Goal: Contribute content: Contribute content

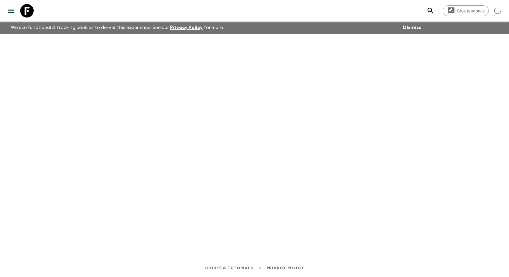
click at [9, 17] on button "menu" at bounding box center [10, 10] width 13 height 13
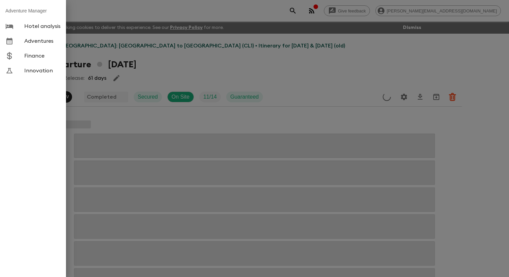
click at [39, 44] on span "Adventures" at bounding box center [42, 41] width 36 height 7
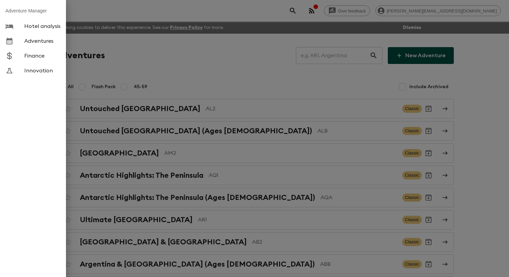
click at [207, 72] on div at bounding box center [254, 138] width 509 height 277
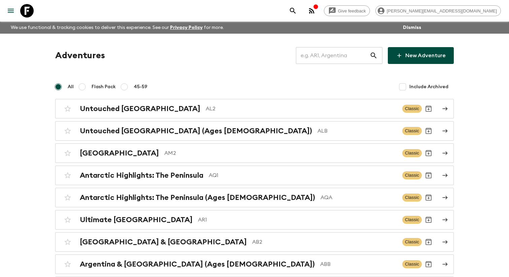
scroll to position [1451, 0]
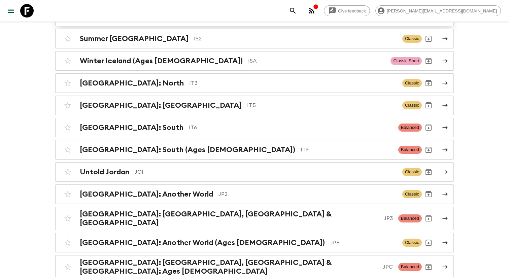
click at [164, 23] on div "Winter Iceland IS1 Classic Short" at bounding box center [241, 16] width 361 height 13
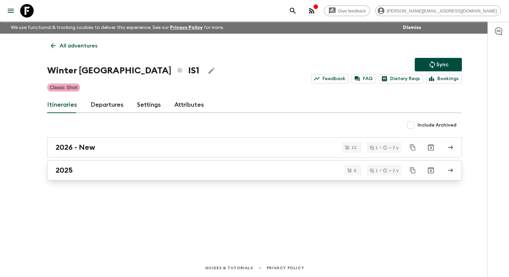
click at [105, 180] on link "2025" at bounding box center [254, 170] width 415 height 20
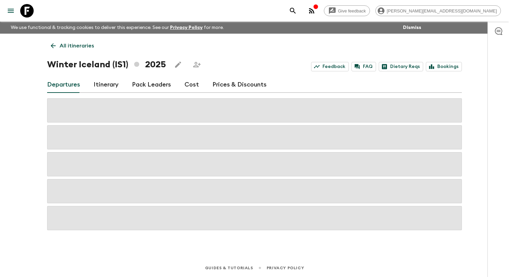
click at [109, 84] on link "Itinerary" at bounding box center [106, 85] width 25 height 16
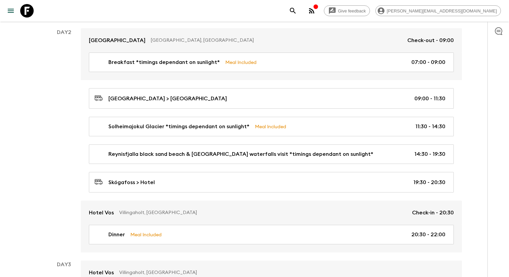
scroll to position [207, 0]
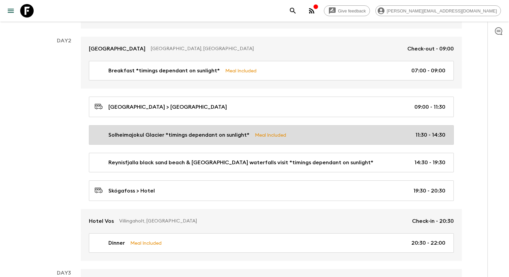
click at [219, 133] on link "Solheimajokul Glacier *timings dependant on sunlight* Meal Included 11:30 - 14:…" at bounding box center [271, 135] width 365 height 20
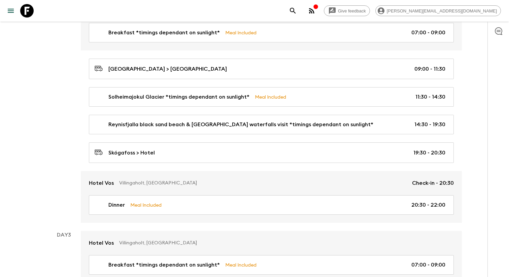
scroll to position [245, 0]
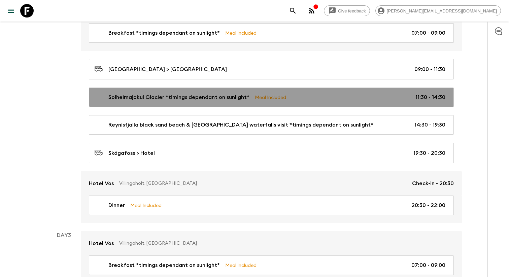
click at [230, 98] on p "Solheimajokul Glacier *timings dependant on sunlight*" at bounding box center [178, 97] width 141 height 8
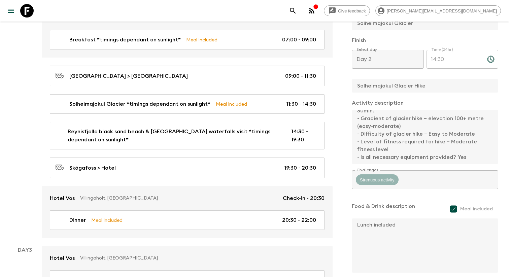
scroll to position [230, 0]
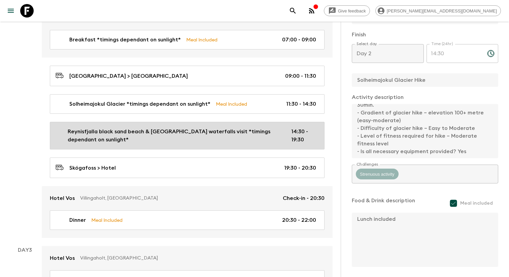
click at [256, 124] on link "Reynisfjalla black sand beach & [GEOGRAPHIC_DATA] waterfalls visit *timings dep…" at bounding box center [187, 136] width 275 height 28
type input "Reynisfjalla black sand beach & [GEOGRAPHIC_DATA] waterfalls visit *timings dep…"
type input "Reynisfjalla black sand beach & [GEOGRAPHIC_DATA] waterfalls adventure"
type input "Hotel Vos"
type textarea "Reynisfjalla black sand beach - [GEOGRAPHIC_DATA] waterfalls - Hotel Vos"
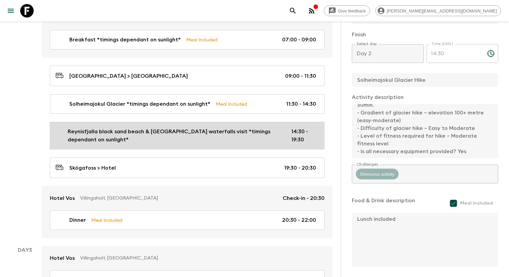
checkbox input "false"
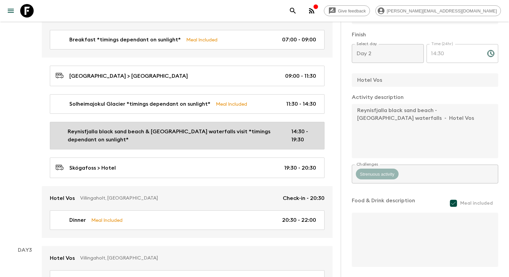
type input "14:30"
type input "19:30"
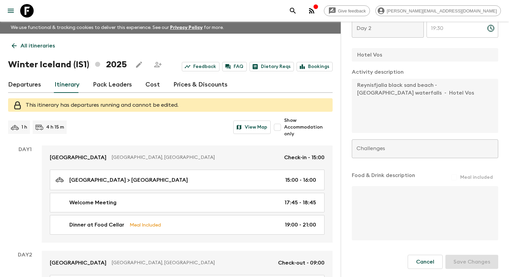
click at [12, 10] on icon "menu" at bounding box center [11, 11] width 6 height 4
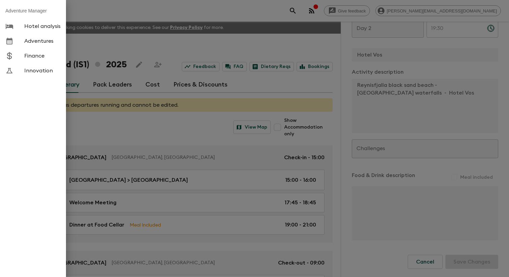
click at [37, 42] on span "Adventures" at bounding box center [42, 41] width 36 height 7
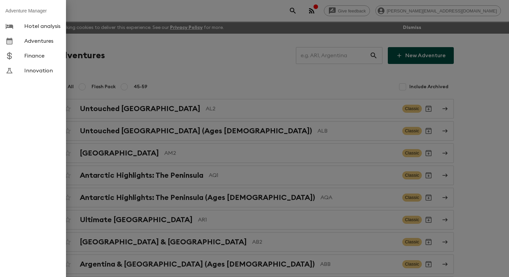
click at [296, 36] on div at bounding box center [254, 138] width 509 height 277
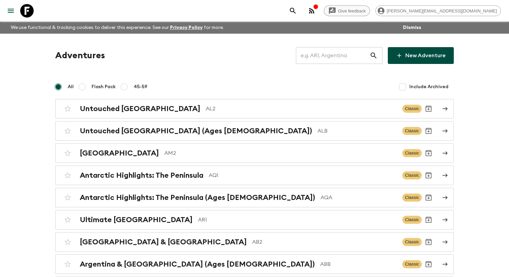
scroll to position [1451, 0]
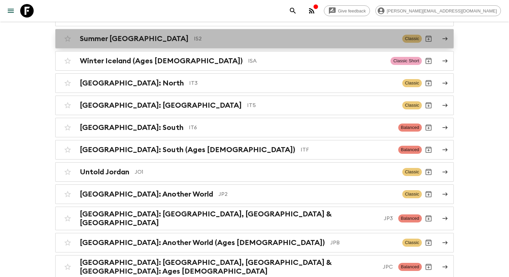
click at [131, 43] on h2 "Summer [GEOGRAPHIC_DATA]" at bounding box center [134, 38] width 109 height 9
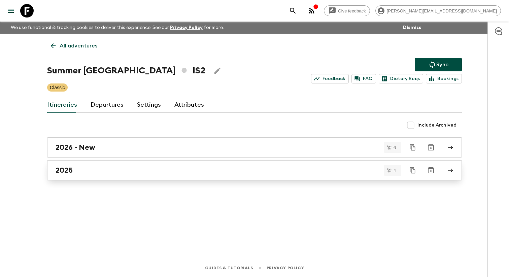
click at [111, 173] on div "2025" at bounding box center [248, 170] width 385 height 9
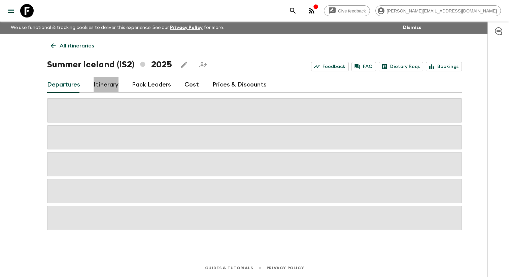
click at [116, 82] on link "Itinerary" at bounding box center [106, 85] width 25 height 16
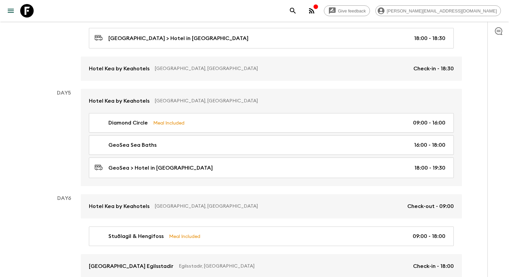
scroll to position [771, 0]
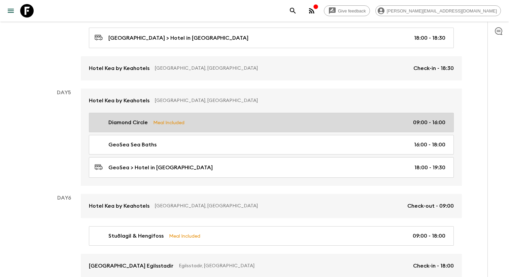
click at [247, 123] on div "Diamond Circle Meal Included 09:00 - 16:00" at bounding box center [270, 122] width 351 height 8
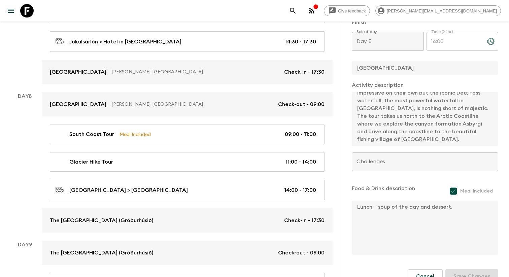
scroll to position [1119, 0]
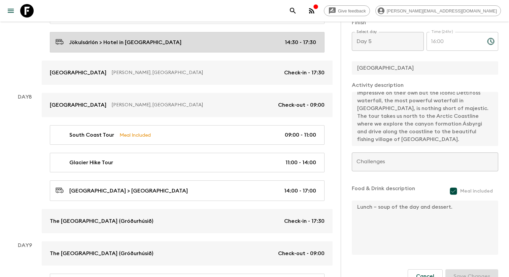
click at [198, 49] on link "Jökulsárlón > Hotel in [GEOGRAPHIC_DATA] 14:30 - 17:30" at bounding box center [187, 42] width 275 height 21
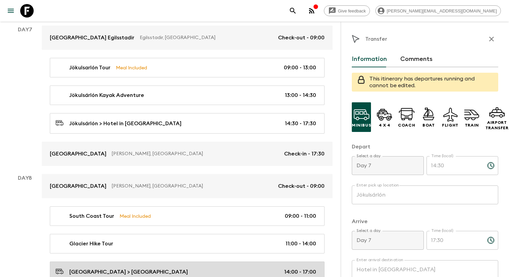
scroll to position [1029, 0]
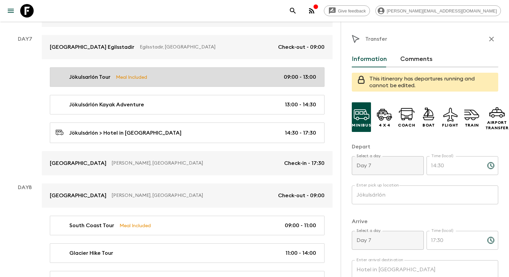
click at [190, 87] on link "Jökulsarlón Tour Meal Included 09:00 - 13:00" at bounding box center [187, 77] width 275 height 20
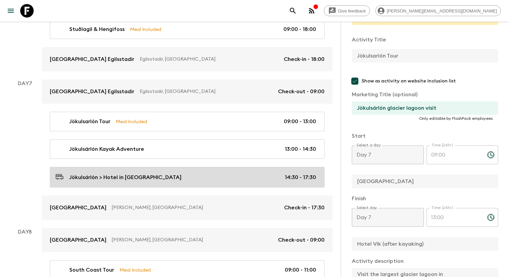
scroll to position [980, 0]
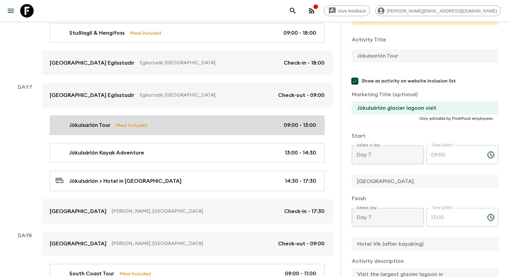
click at [256, 133] on link "Jökulsarlón Tour Meal Included 09:00 - 13:00" at bounding box center [187, 125] width 275 height 20
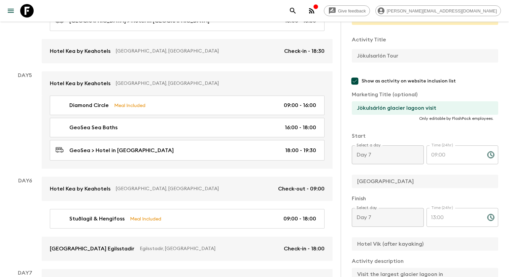
scroll to position [796, 0]
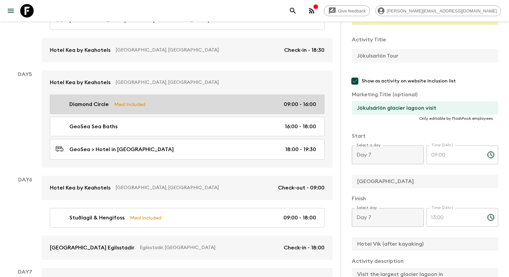
click at [244, 111] on link "Diamond Circle Meal Included 09:00 - 16:00" at bounding box center [187, 105] width 275 height 20
type input "Diamond Circle"
type input "Diamond Circle tour"
type input "[GEOGRAPHIC_DATA]"
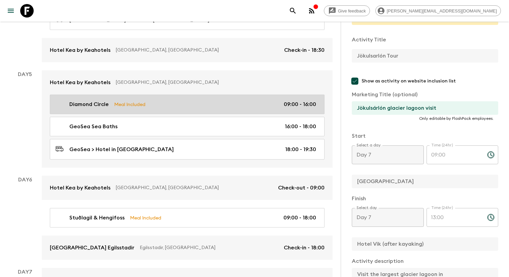
type textarea "[DATE] you will head out on an unforgettable journey through [GEOGRAPHIC_DATA]’…"
type textarea "Lunch – soup of the day and dessert."
type input "Day 5"
type input "16:00"
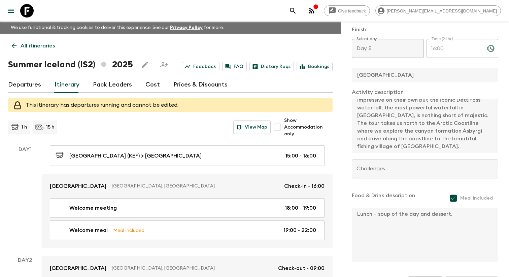
click at [14, 9] on icon "menu" at bounding box center [11, 11] width 6 height 4
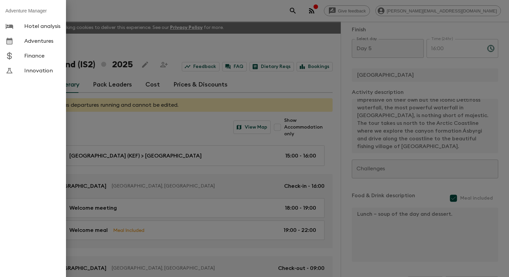
click at [190, 131] on div at bounding box center [254, 138] width 509 height 277
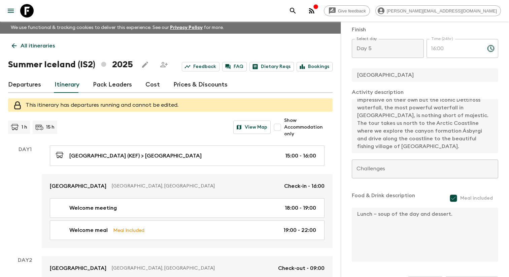
click at [11, 45] on icon at bounding box center [13, 45] width 7 height 7
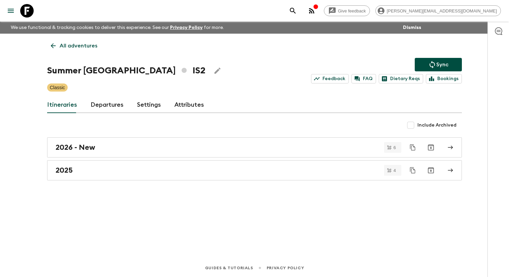
click at [7, 13] on icon "menu" at bounding box center [11, 11] width 8 height 8
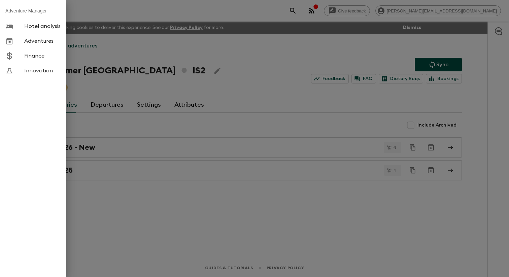
click at [23, 42] on div at bounding box center [14, 41] width 19 height 8
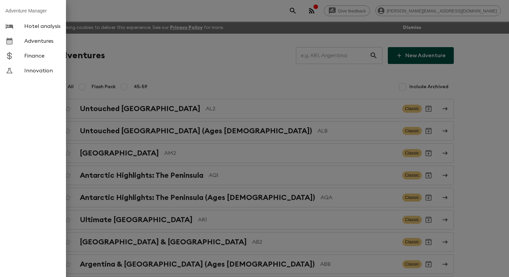
click at [161, 73] on div at bounding box center [254, 138] width 509 height 277
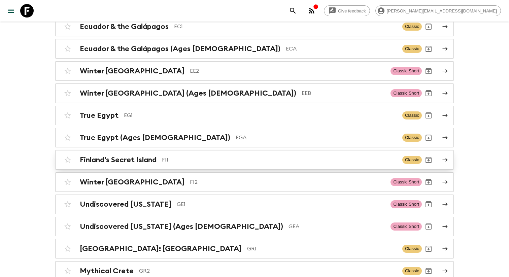
scroll to position [1451, 0]
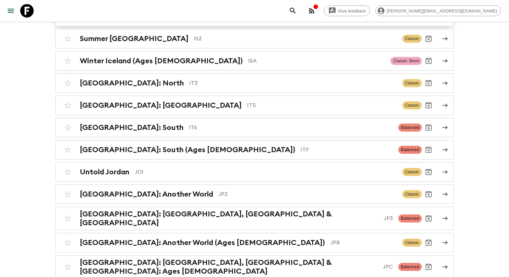
click at [173, 21] on div "Winter Iceland IS1" at bounding box center [232, 16] width 305 height 9
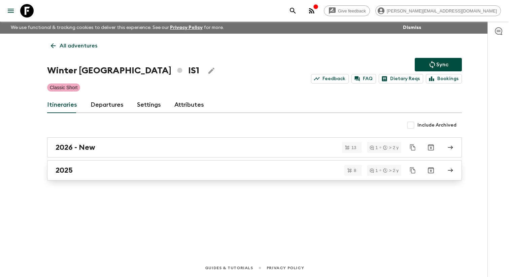
click at [91, 175] on div "2025" at bounding box center [248, 170] width 385 height 9
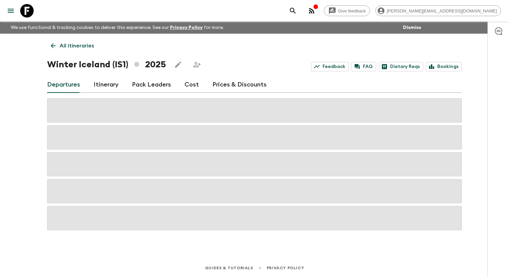
click at [113, 85] on link "Itinerary" at bounding box center [106, 85] width 25 height 16
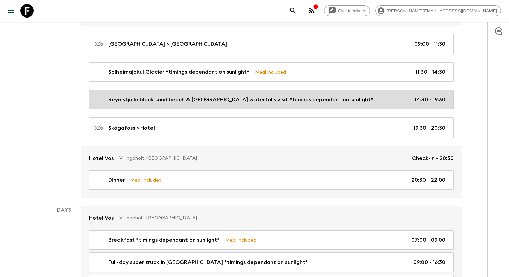
scroll to position [272, 0]
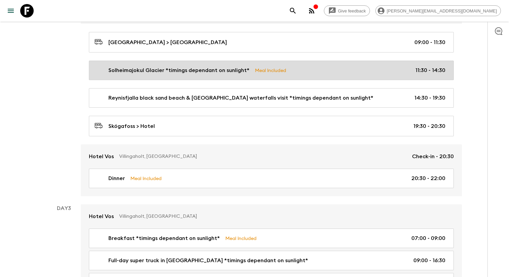
click at [182, 74] on p "Solheimajokul Glacier *timings dependant on sunlight*" at bounding box center [178, 70] width 141 height 8
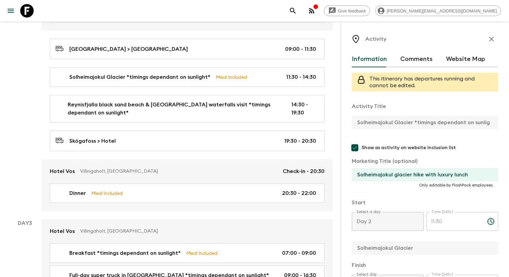
click at [15, 12] on icon "menu" at bounding box center [11, 11] width 8 height 8
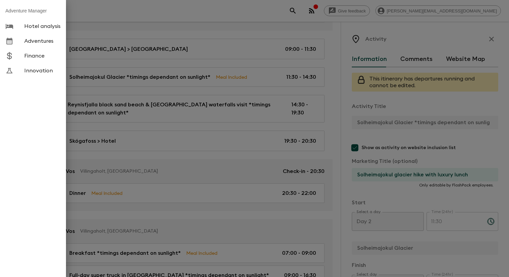
click at [34, 44] on span "Adventures" at bounding box center [42, 41] width 36 height 7
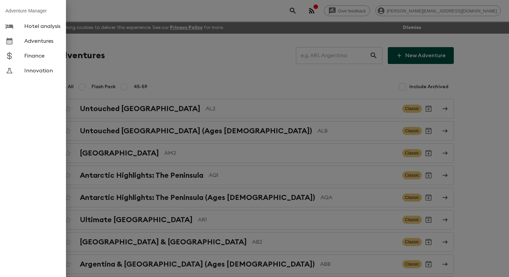
click at [122, 69] on div at bounding box center [254, 138] width 509 height 277
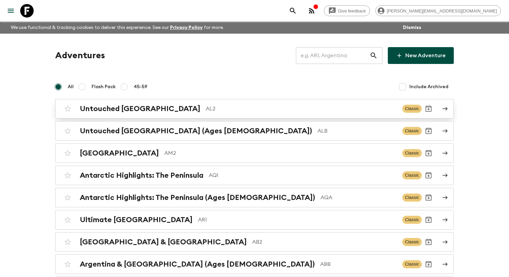
scroll to position [1451, 0]
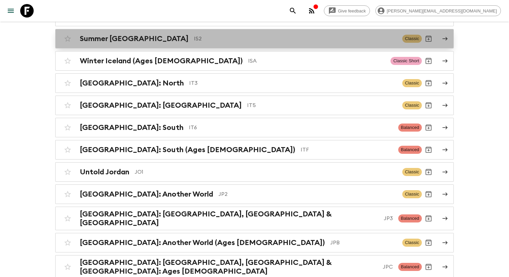
click at [194, 43] on p "IS2" at bounding box center [295, 39] width 203 height 8
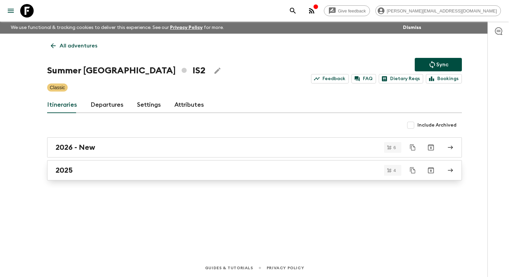
click at [78, 172] on div "2025" at bounding box center [248, 170] width 385 height 9
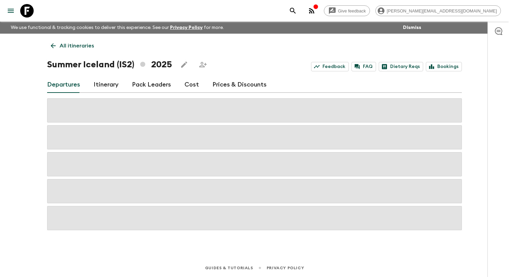
click at [111, 89] on link "Itinerary" at bounding box center [106, 85] width 25 height 16
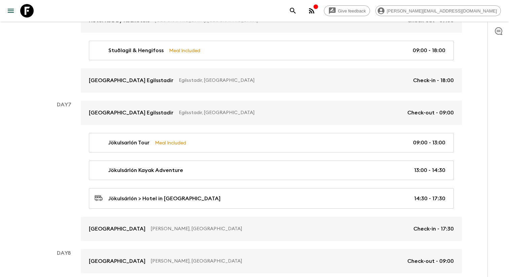
scroll to position [959, 0]
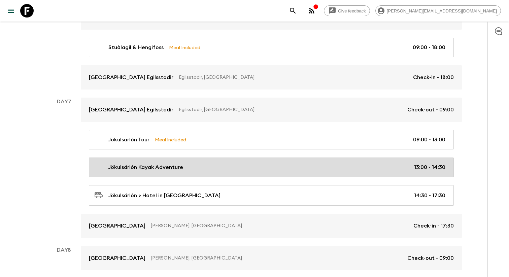
click at [126, 170] on p "Jökulsárlón Kayak Adventure" at bounding box center [145, 167] width 75 height 8
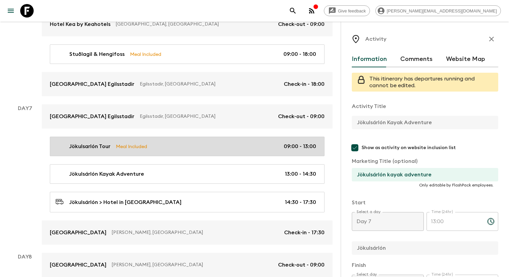
click at [158, 151] on link "Jökulsarlón Tour Meal Included 09:00 - 13:00" at bounding box center [187, 147] width 275 height 20
type input "Jökulsarlón Tour"
type input "Jökulsárlón glacier lagoon visit"
type input "[GEOGRAPHIC_DATA]"
type input "Hotel Vik (after kayaking)"
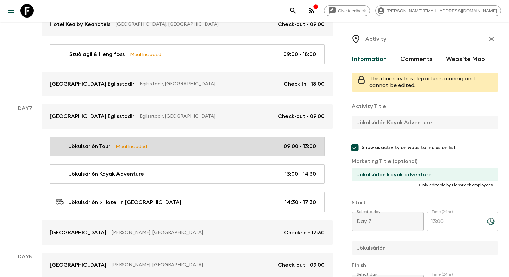
type textarea "Visit the largest glacier lagoon in [GEOGRAPHIC_DATA], created by the melting o…"
checkbox input "true"
type textarea "Kaffi Hornið - lobster salad or sandwich and a drink."
type input "09:00"
type input "13:00"
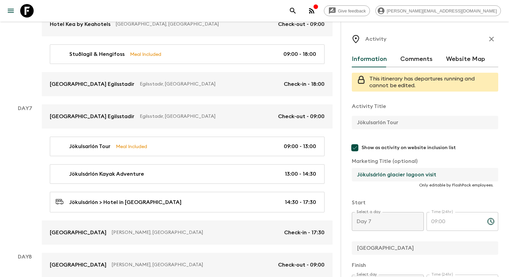
drag, startPoint x: 357, startPoint y: 182, endPoint x: 441, endPoint y: 179, distance: 84.5
click at [441, 179] on input "Jökulsárlón glacier lagoon visit" at bounding box center [422, 174] width 141 height 13
